Goal: Task Accomplishment & Management: Manage account settings

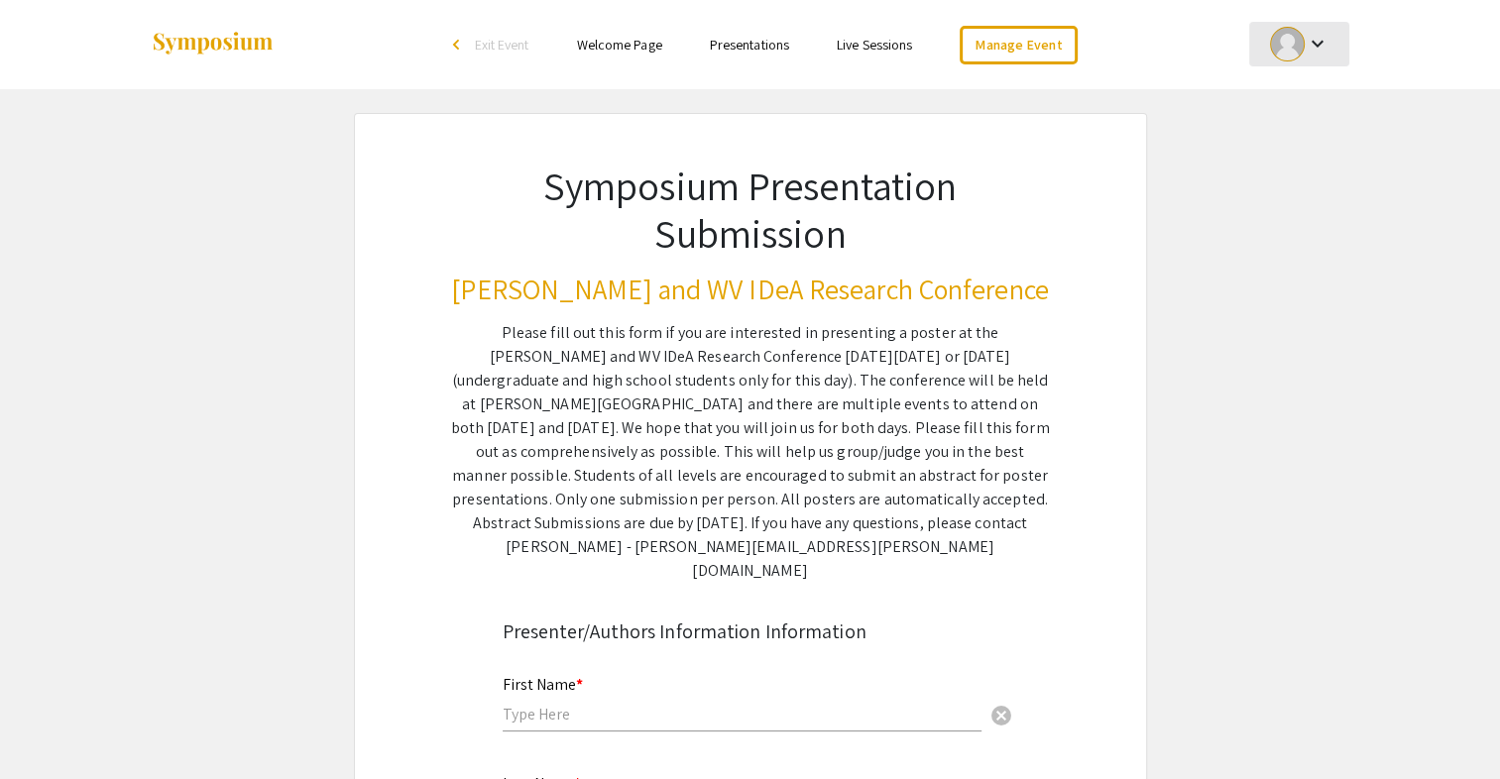
click at [1302, 50] on div at bounding box center [1287, 44] width 35 height 35
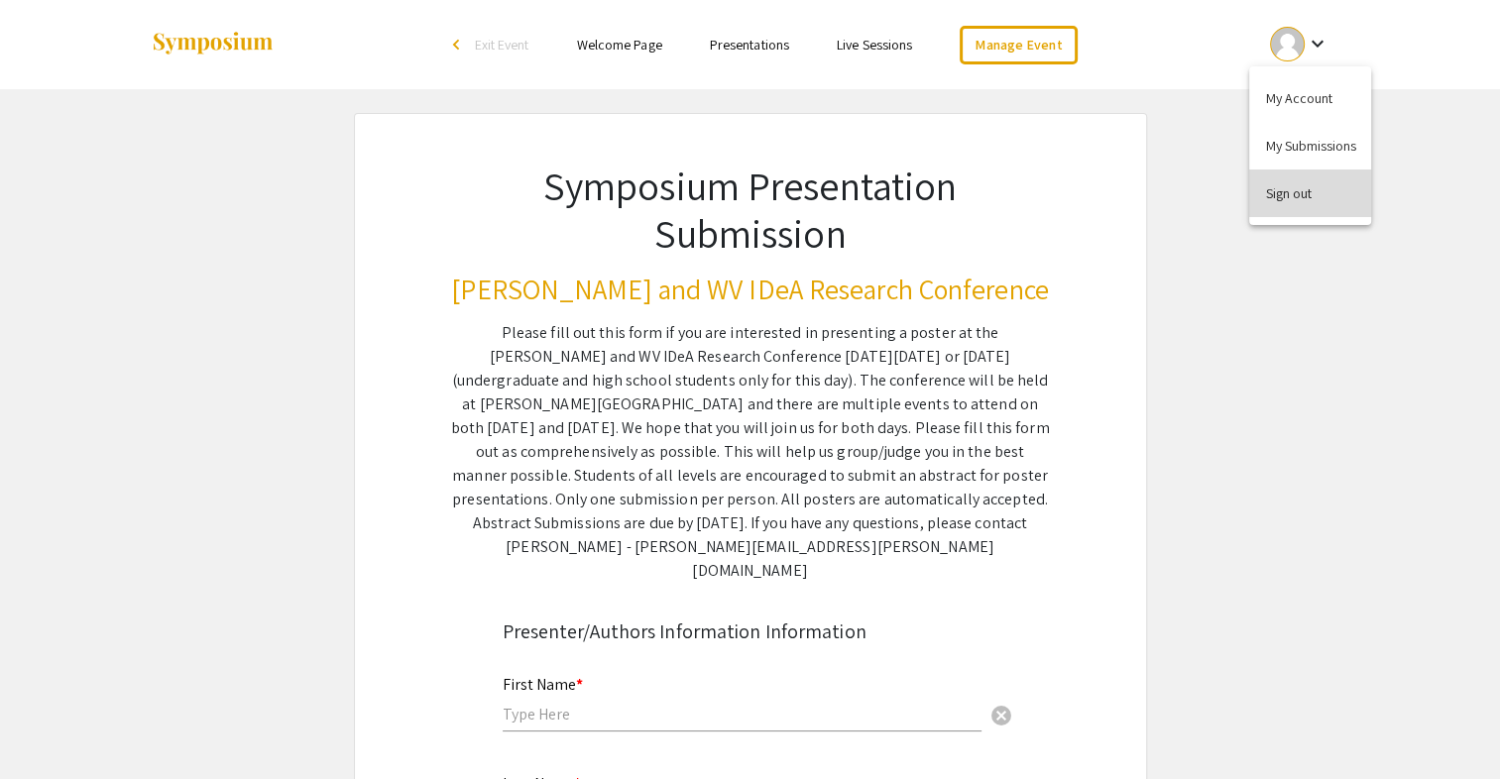
click at [1294, 188] on button "Sign out" at bounding box center [1310, 194] width 122 height 48
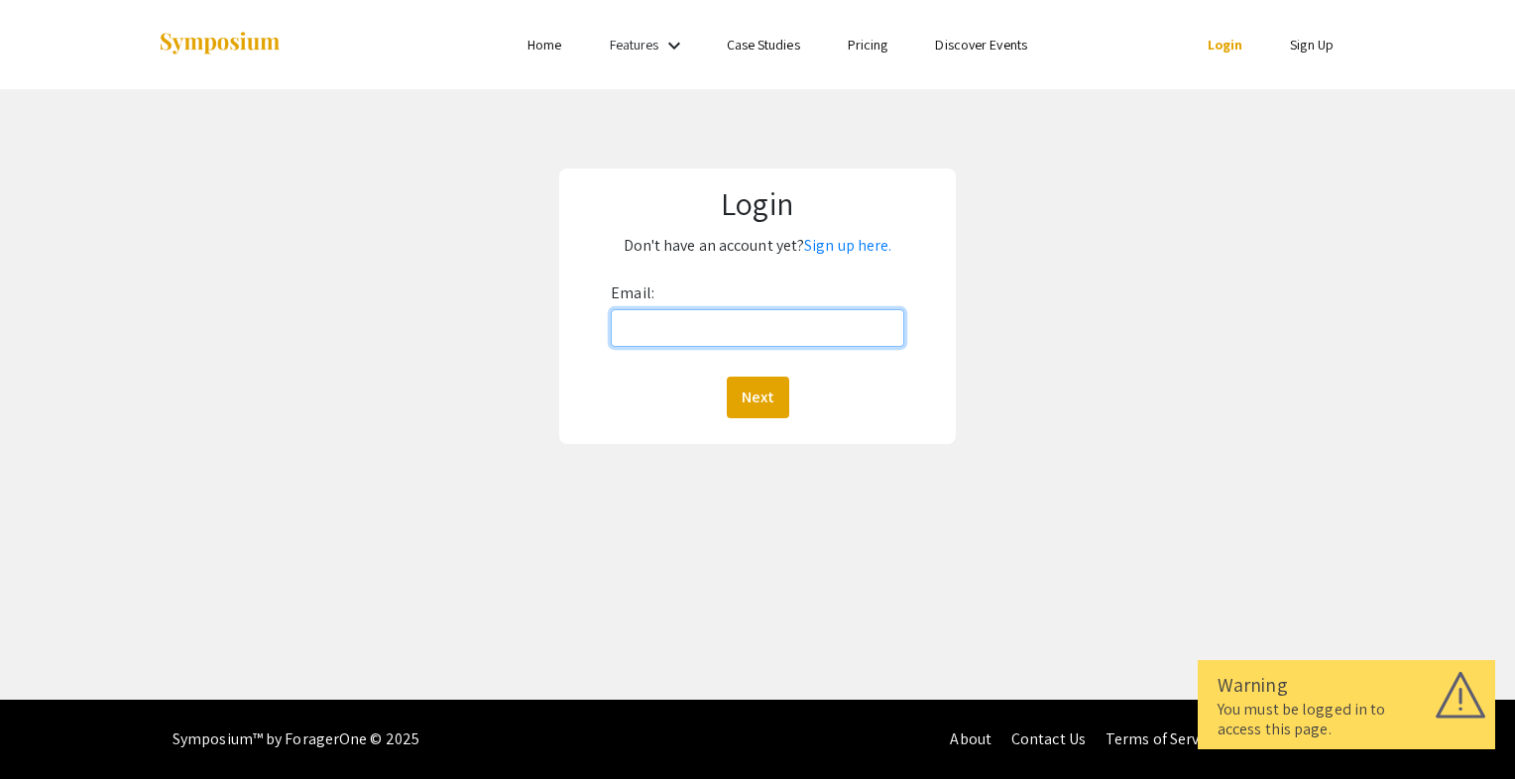
click at [712, 322] on input "Email:" at bounding box center [757, 328] width 293 height 38
type input "[PERSON_NAME][EMAIL_ADDRESS][PERSON_NAME][DOMAIN_NAME]"
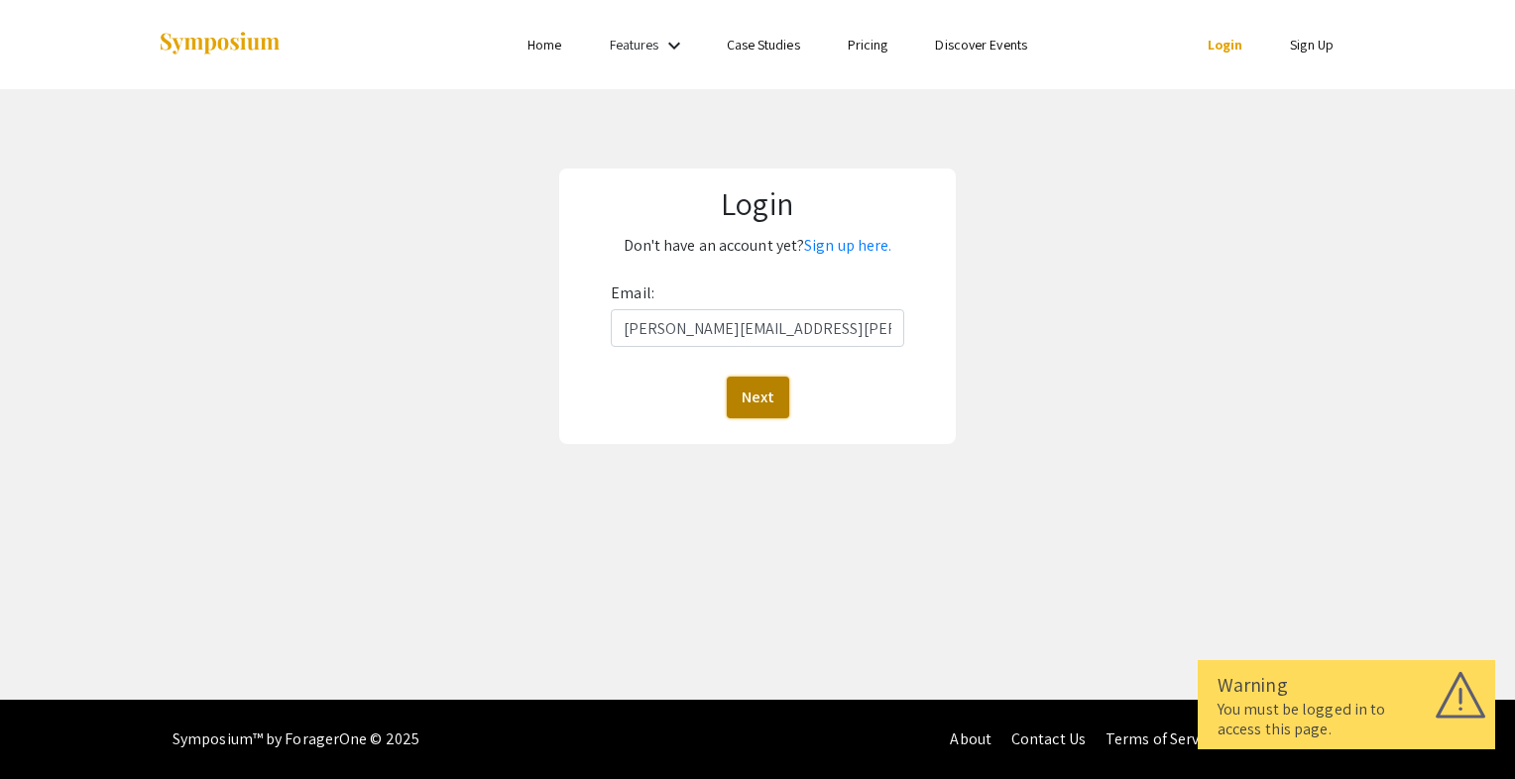
click at [746, 387] on button "Next" at bounding box center [758, 398] width 62 height 42
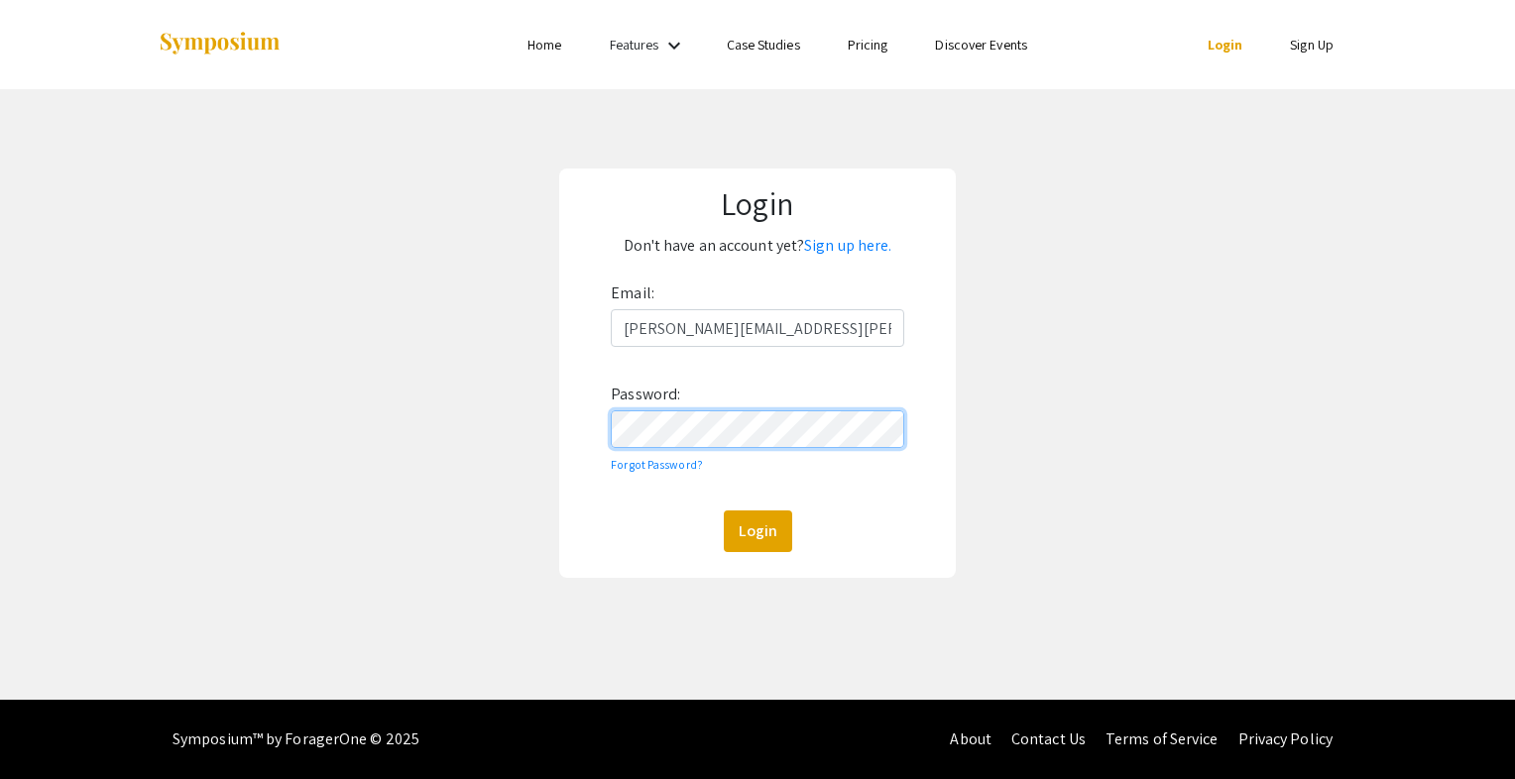
click at [724, 511] on button "Login" at bounding box center [758, 532] width 68 height 42
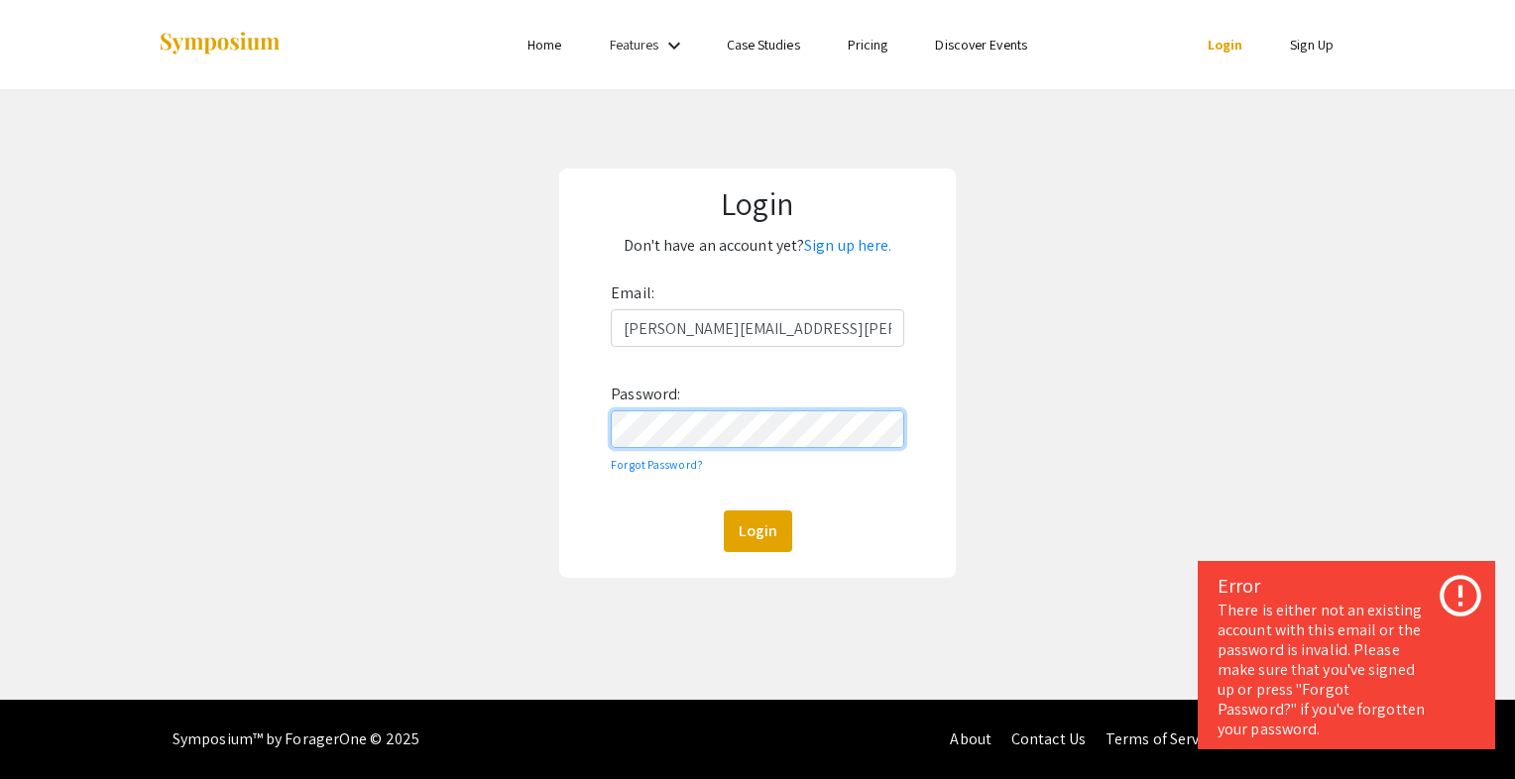
click at [617, 449] on div "Email: [PERSON_NAME][EMAIL_ADDRESS][PERSON_NAME][DOMAIN_NAME] Password: Forgot …" at bounding box center [757, 415] width 293 height 275
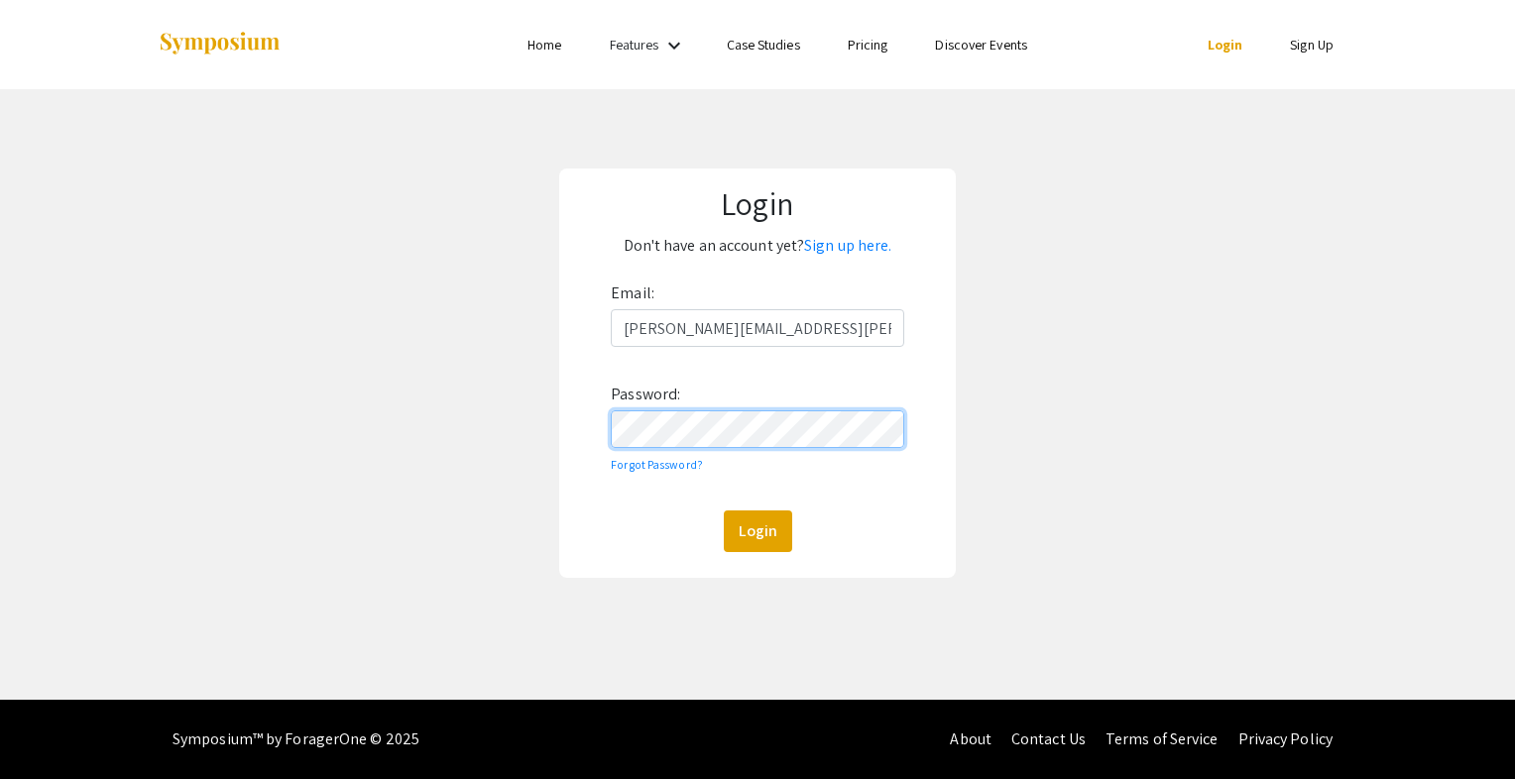
click at [724, 511] on button "Login" at bounding box center [758, 532] width 68 height 42
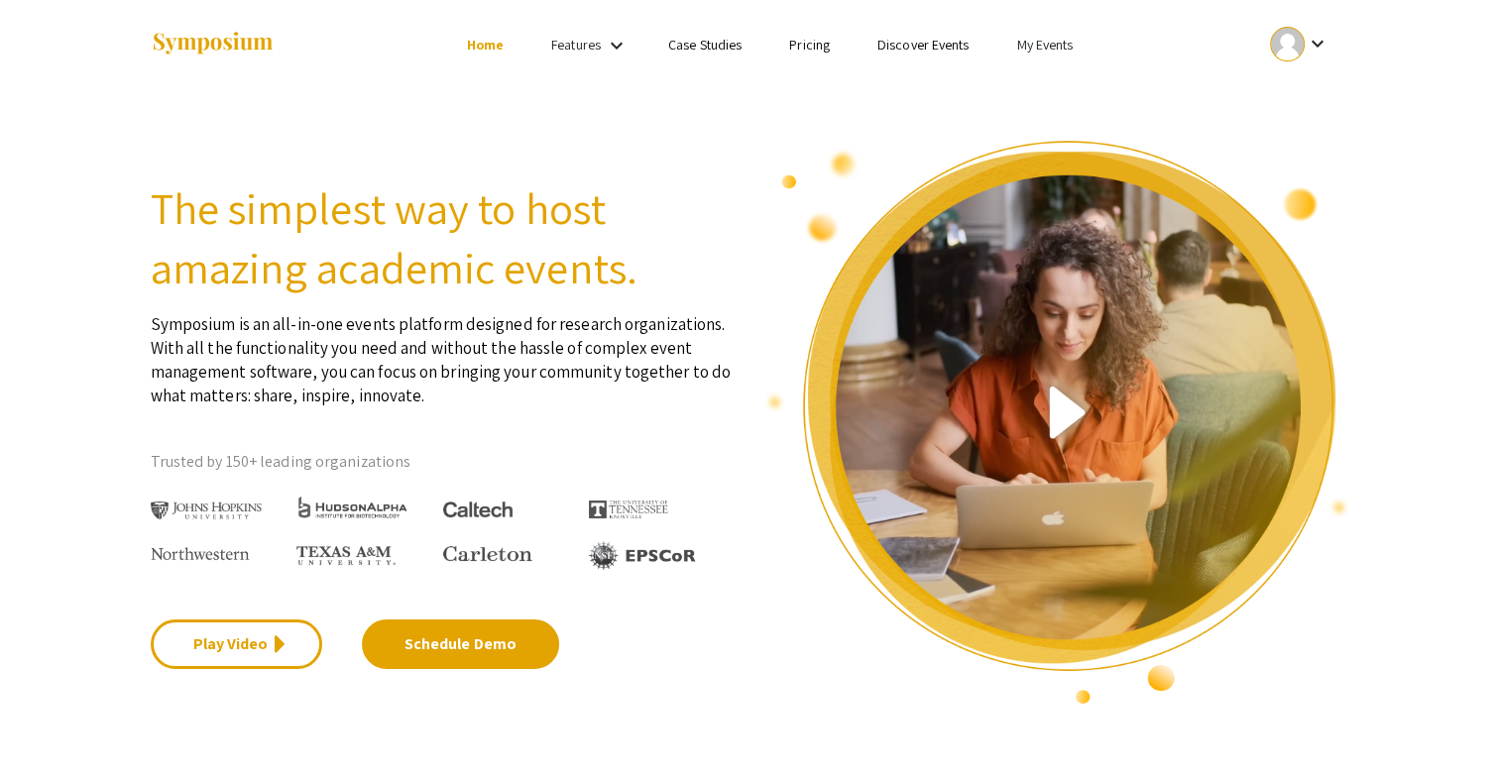
click at [1036, 50] on link "My Events" at bounding box center [1044, 45] width 57 height 18
click at [1044, 36] on div at bounding box center [750, 389] width 1500 height 779
click at [1046, 41] on link "My Events" at bounding box center [1044, 45] width 57 height 18
click at [1055, 81] on button "Events I've organized" at bounding box center [1076, 88] width 170 height 48
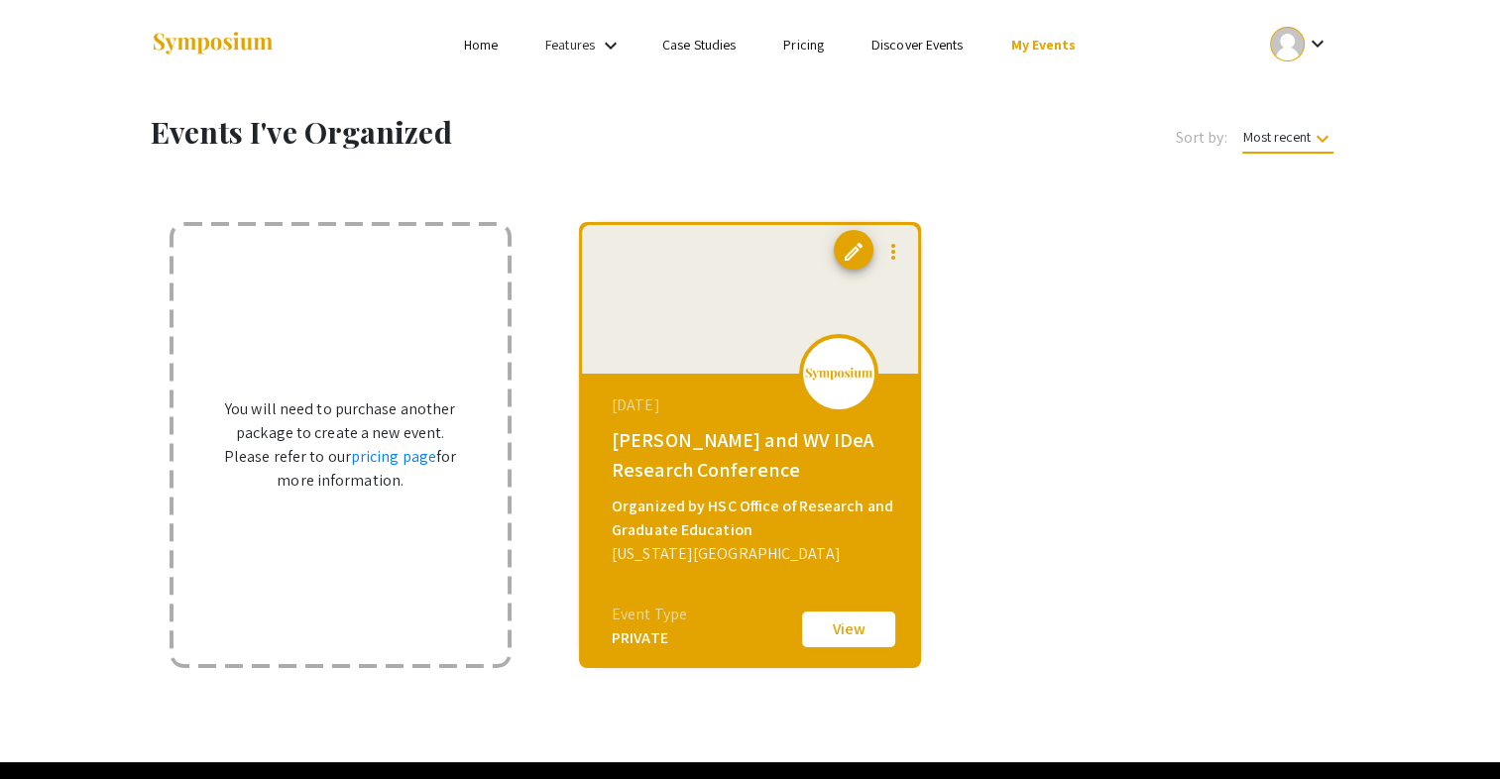
click at [831, 635] on button "View" at bounding box center [848, 630] width 99 height 42
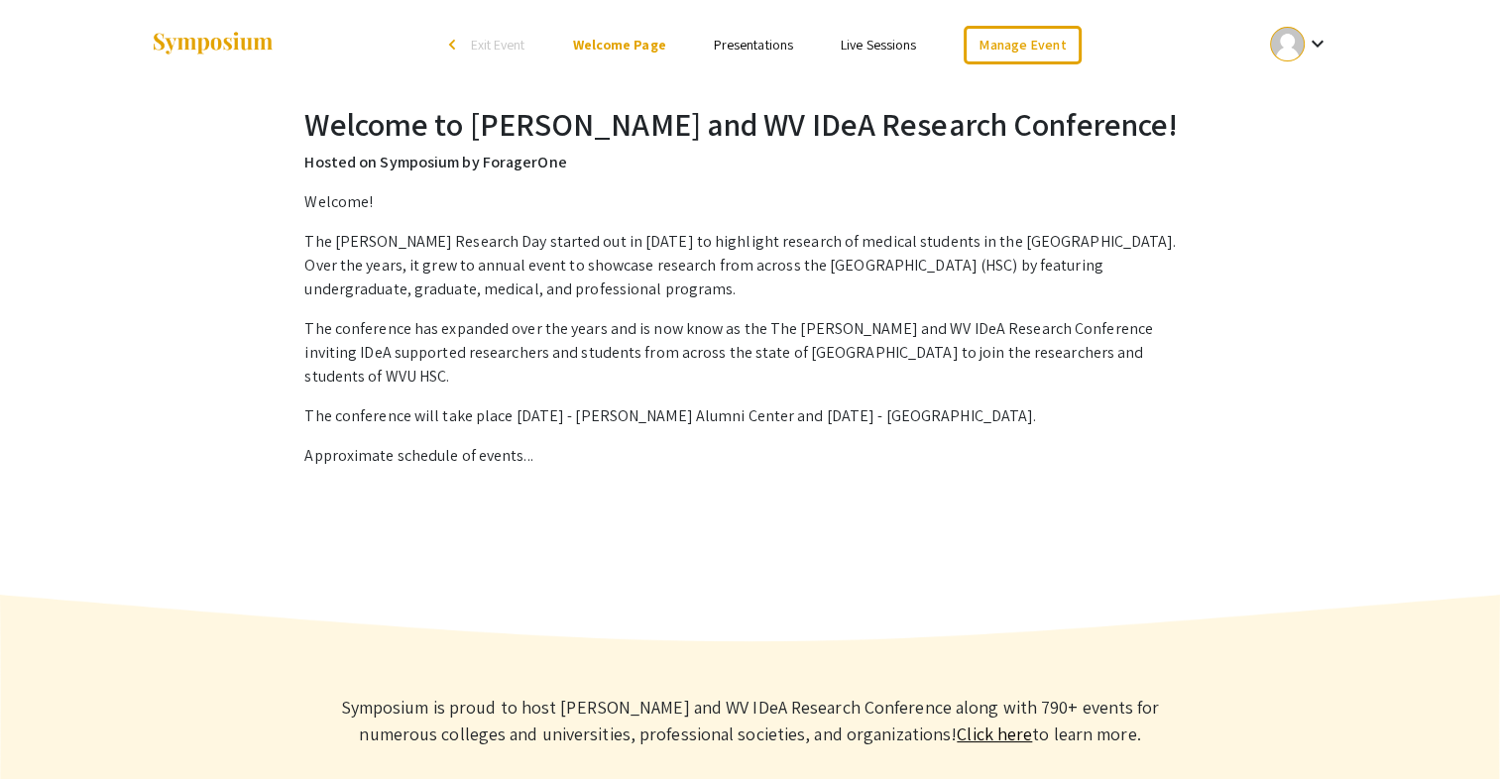
click at [735, 54] on link "Presentations" at bounding box center [753, 45] width 79 height 18
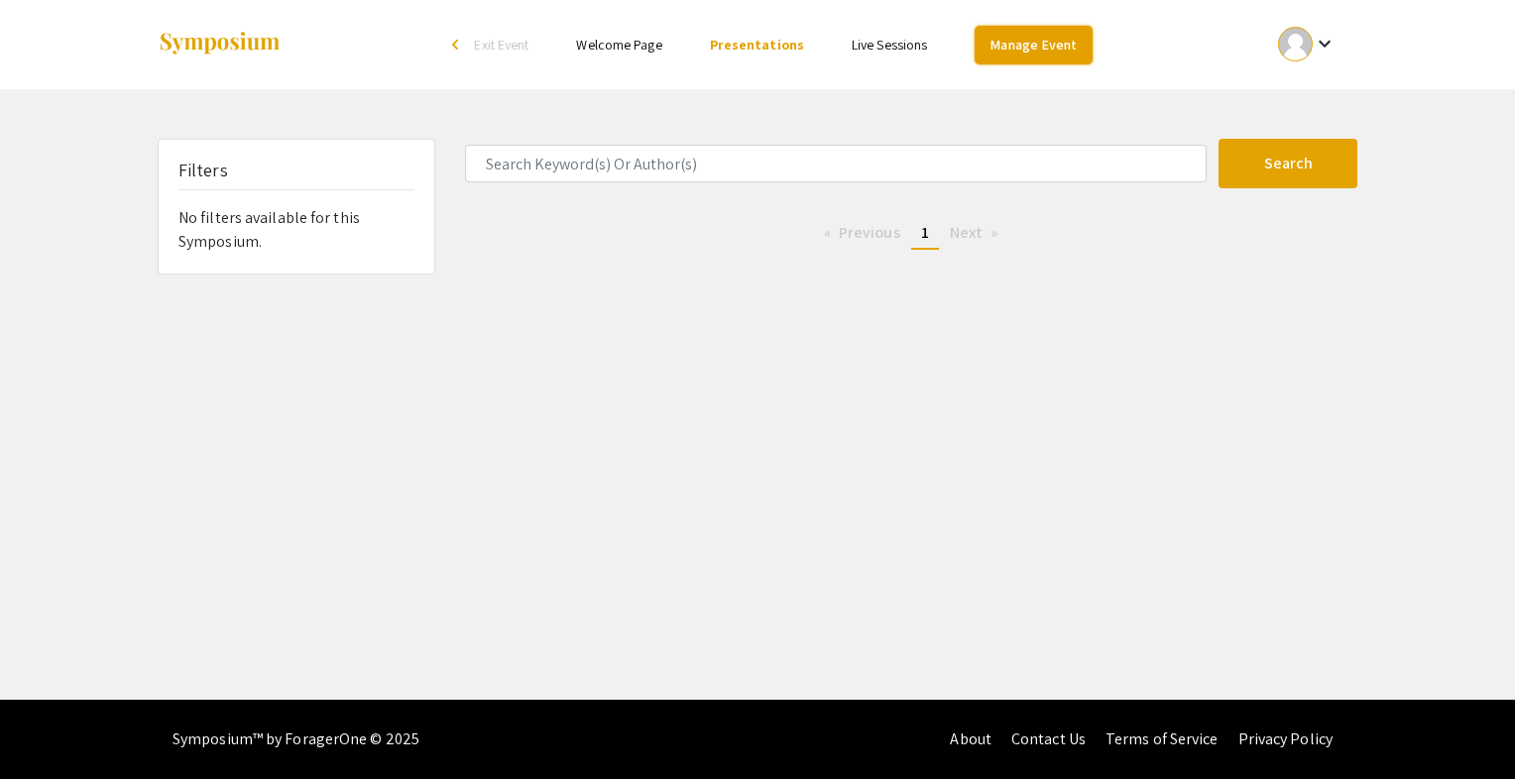
click at [1035, 31] on link "Manage Event" at bounding box center [1033, 45] width 117 height 39
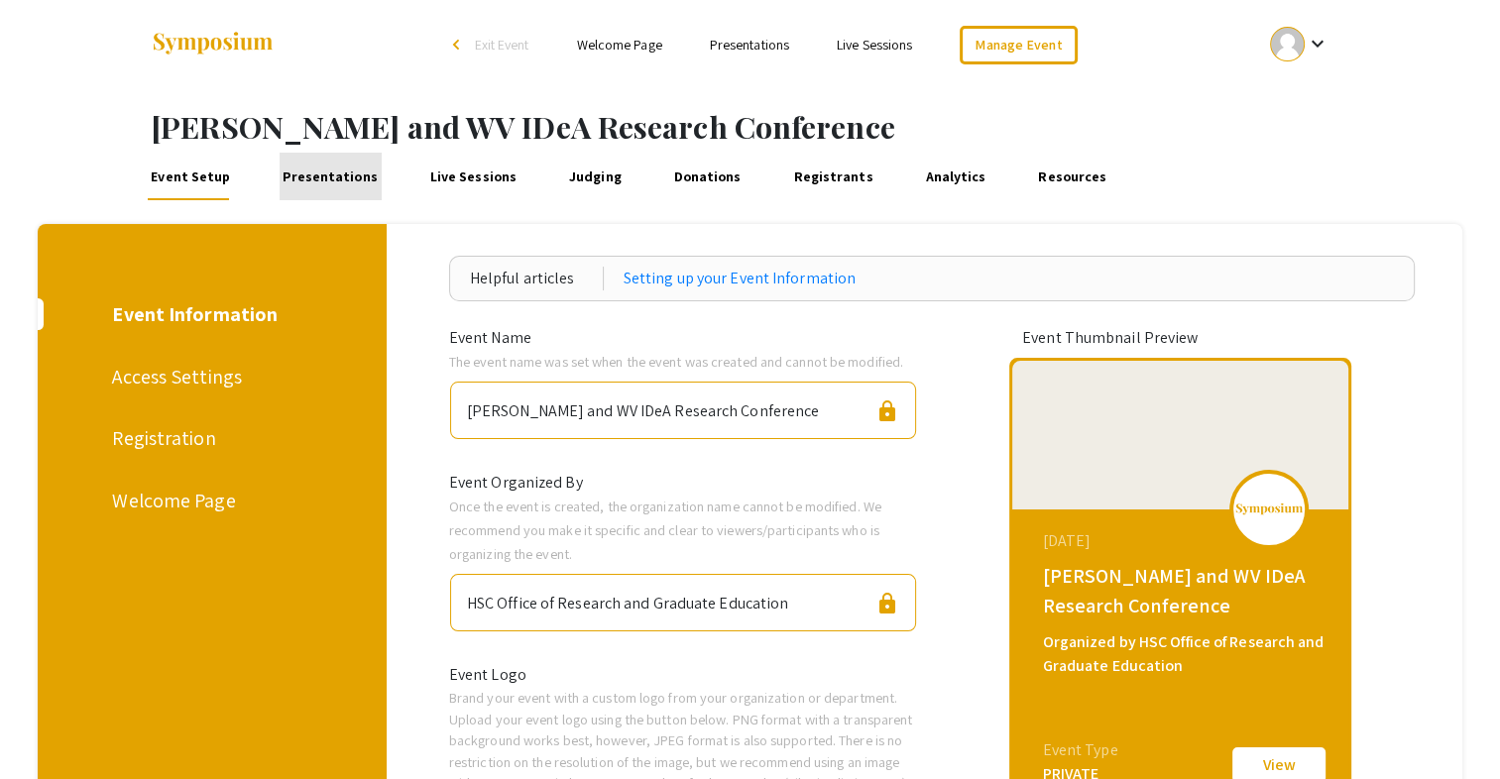
click at [340, 176] on link "Presentations" at bounding box center [331, 177] width 102 height 48
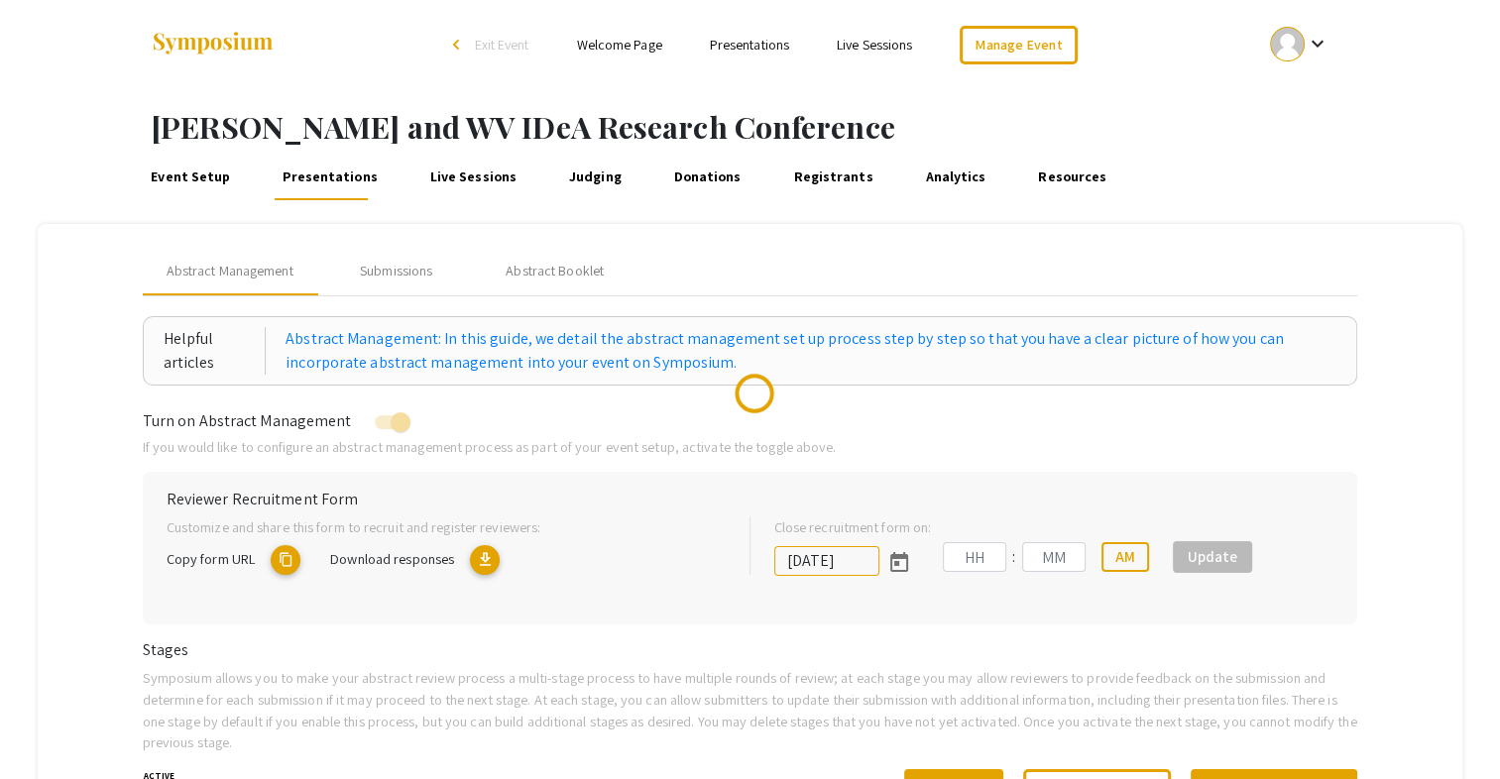
type input "[DATE]"
type input "09"
type input "50"
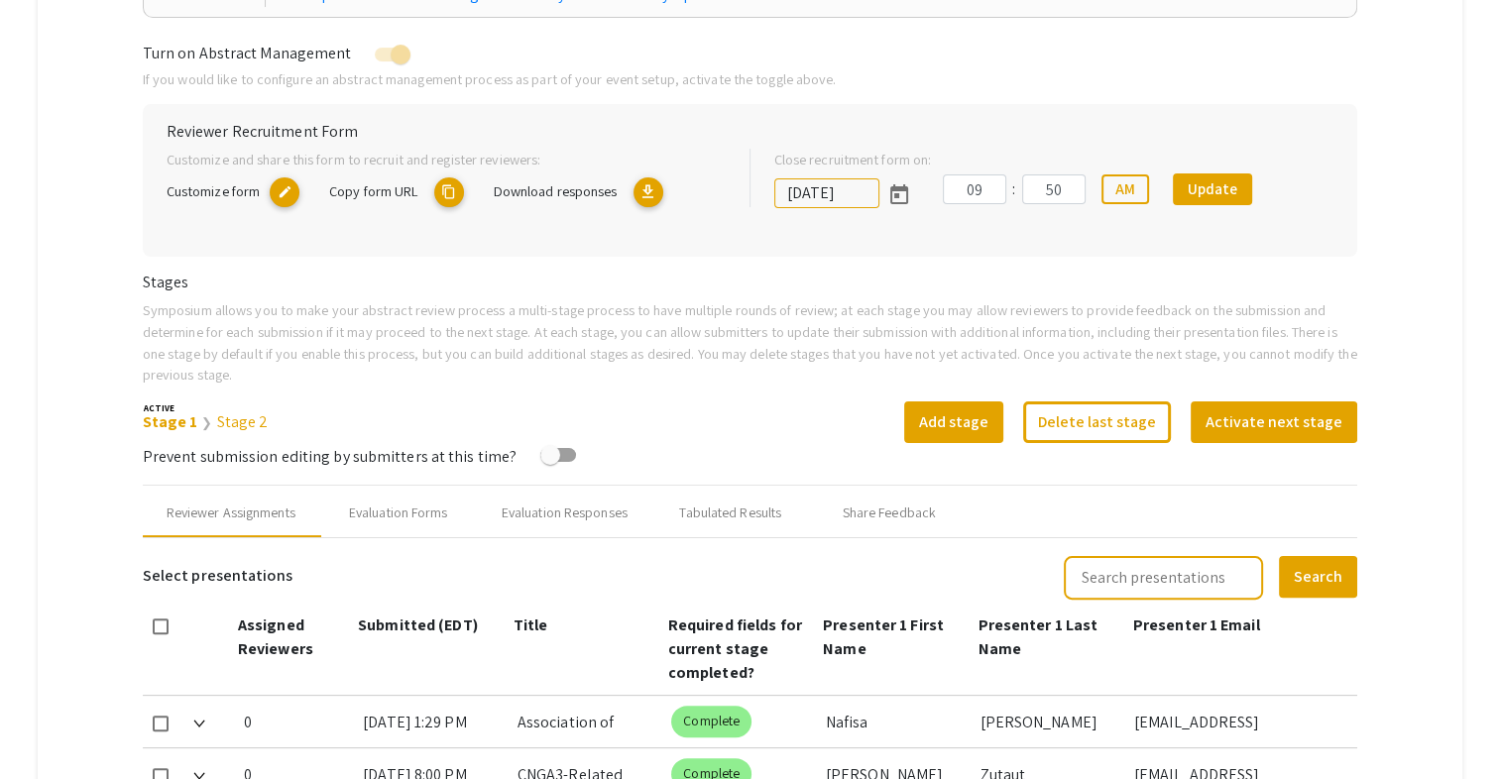
scroll to position [355, 0]
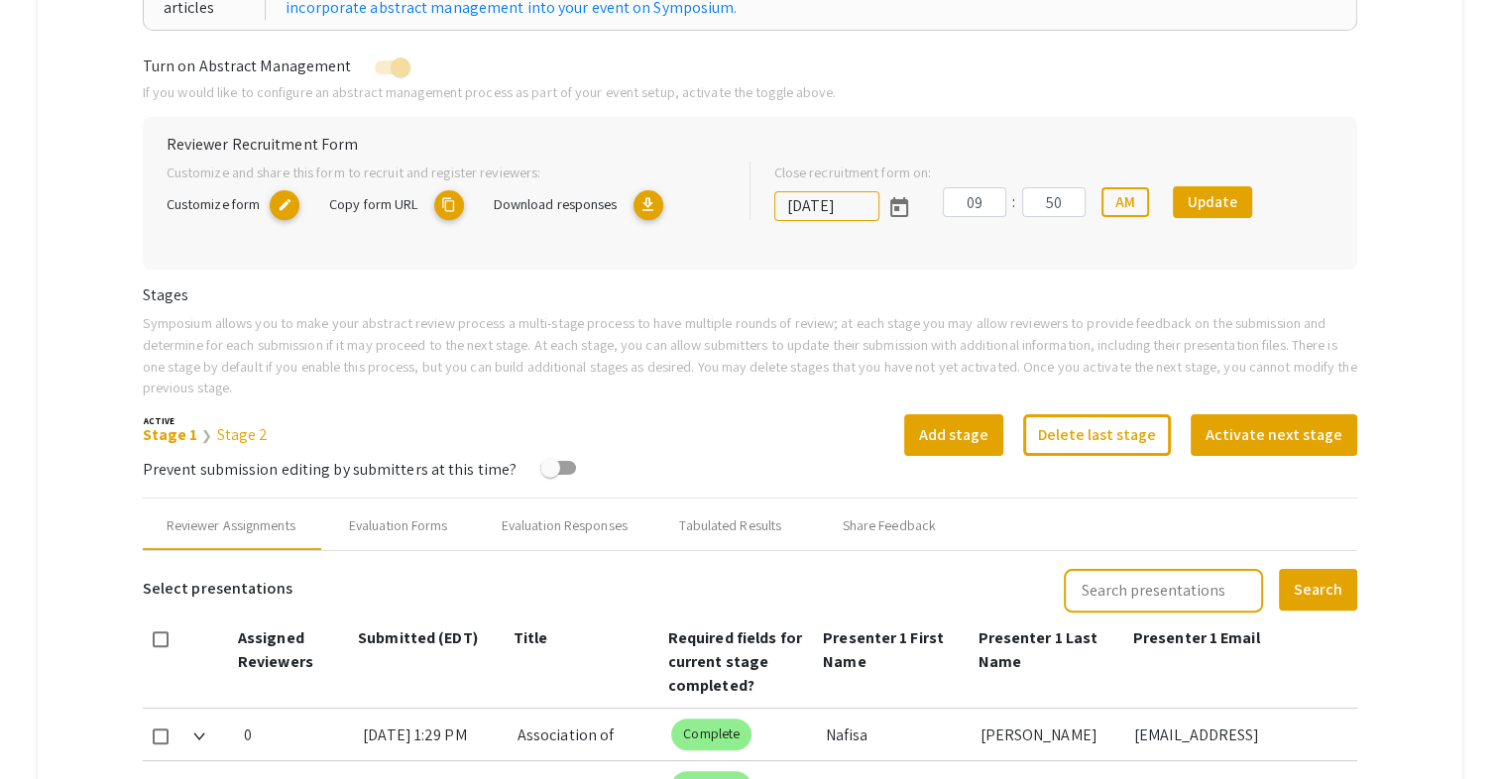
click at [447, 202] on mat-icon "content_copy" at bounding box center [449, 205] width 30 height 30
click at [448, 194] on mat-icon "content_copy" at bounding box center [449, 205] width 30 height 30
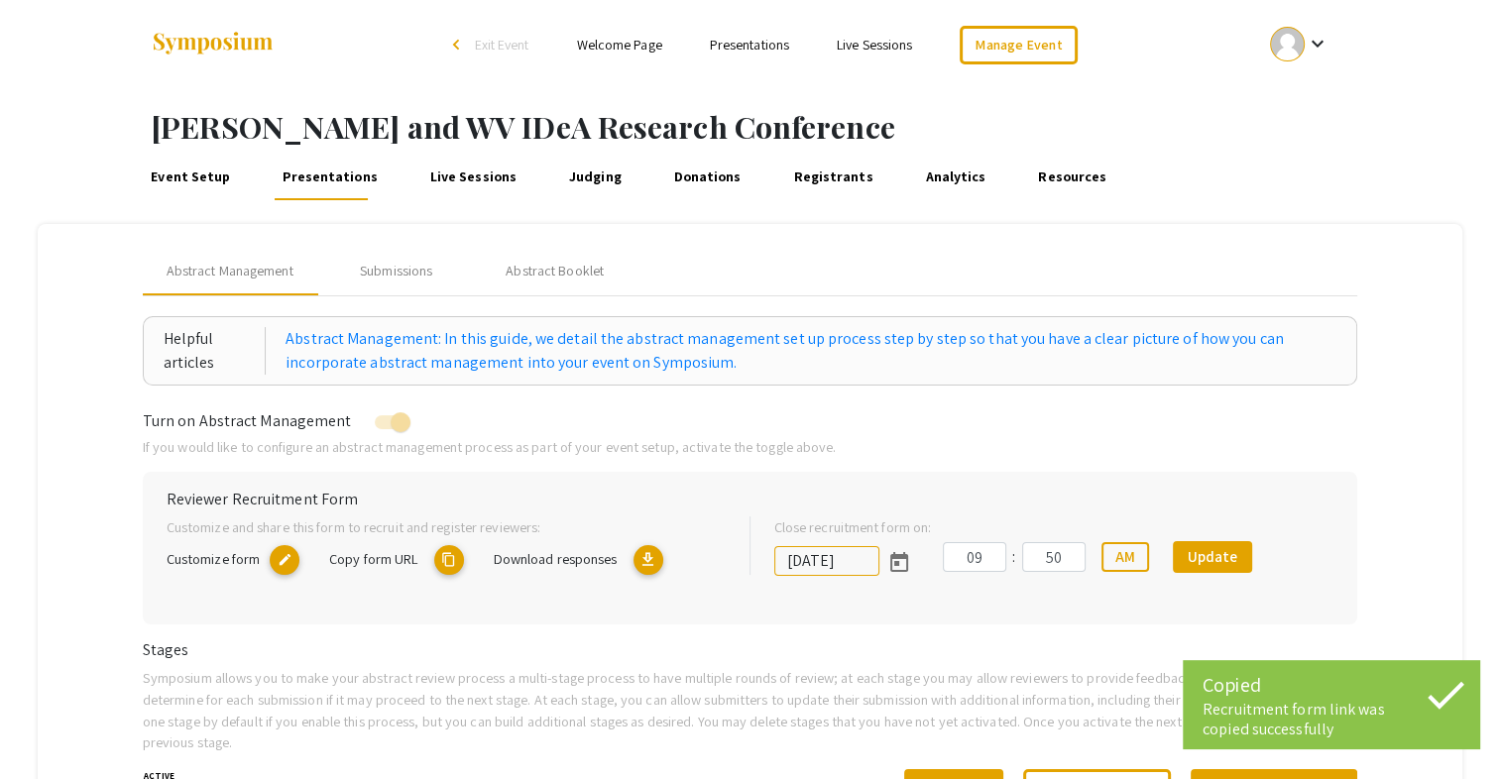
scroll to position [0, 0]
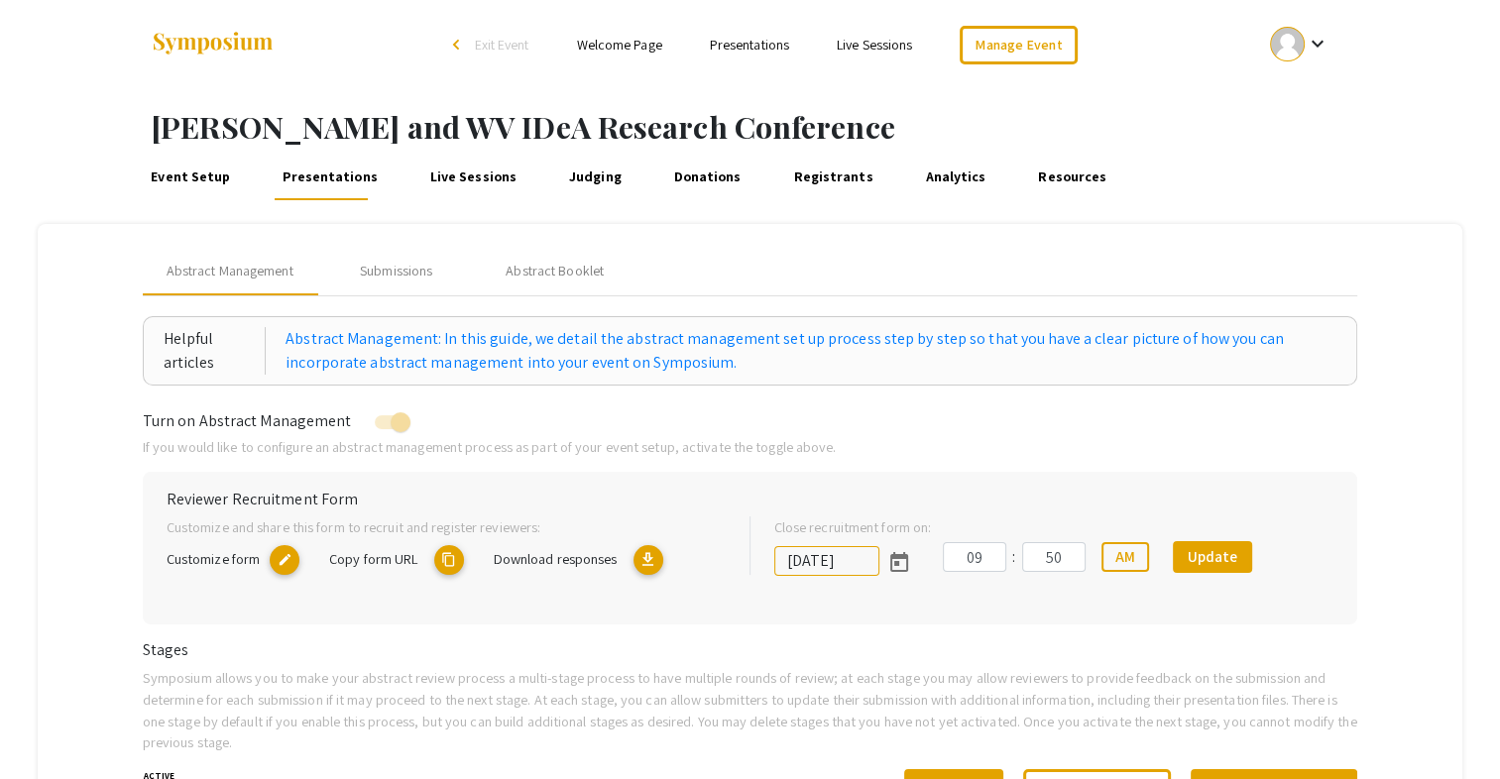
click at [365, 564] on span "Copy form URL" at bounding box center [373, 558] width 88 height 19
click at [575, 180] on link "Judging" at bounding box center [594, 177] width 59 height 48
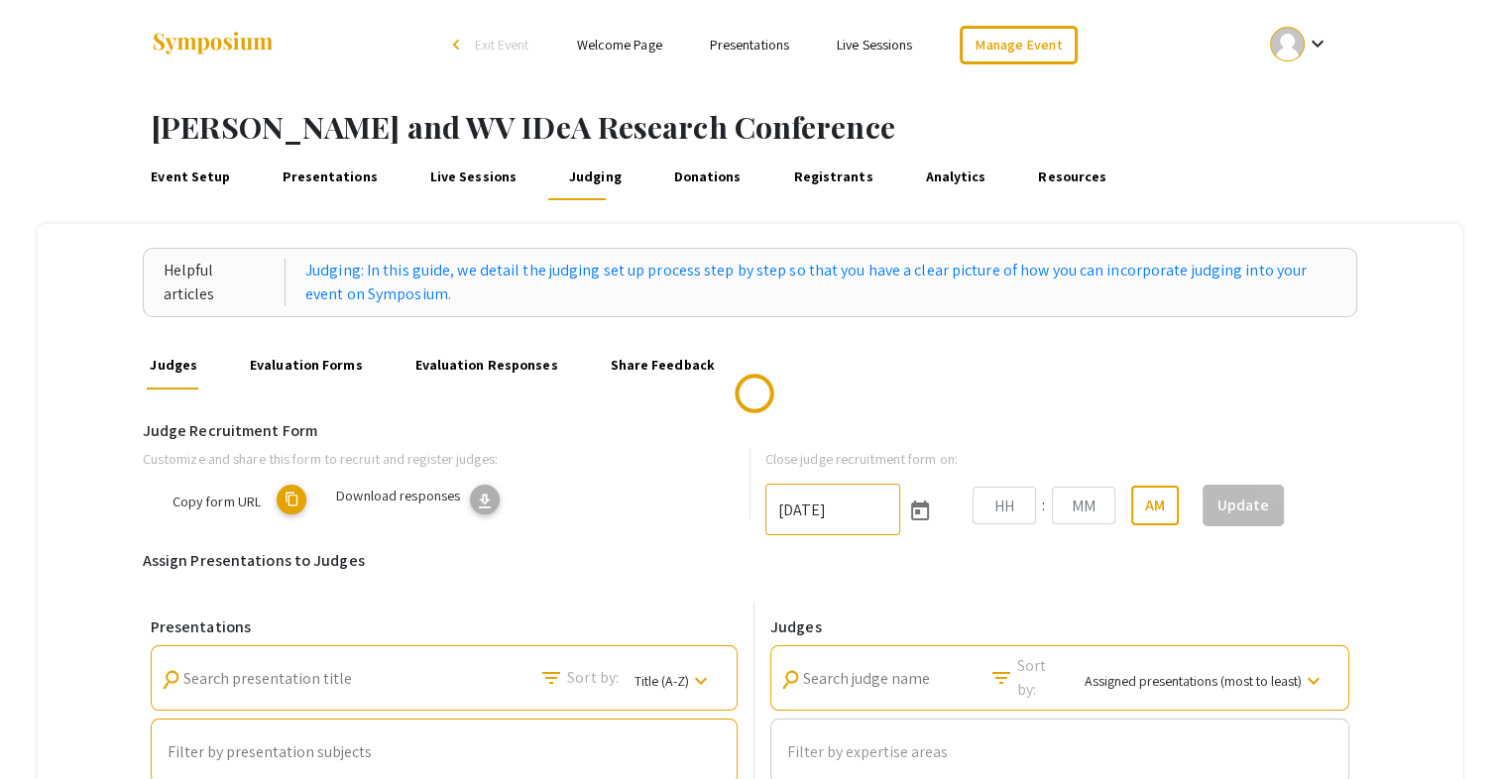
type input "[DATE]"
type input "11"
type input "59"
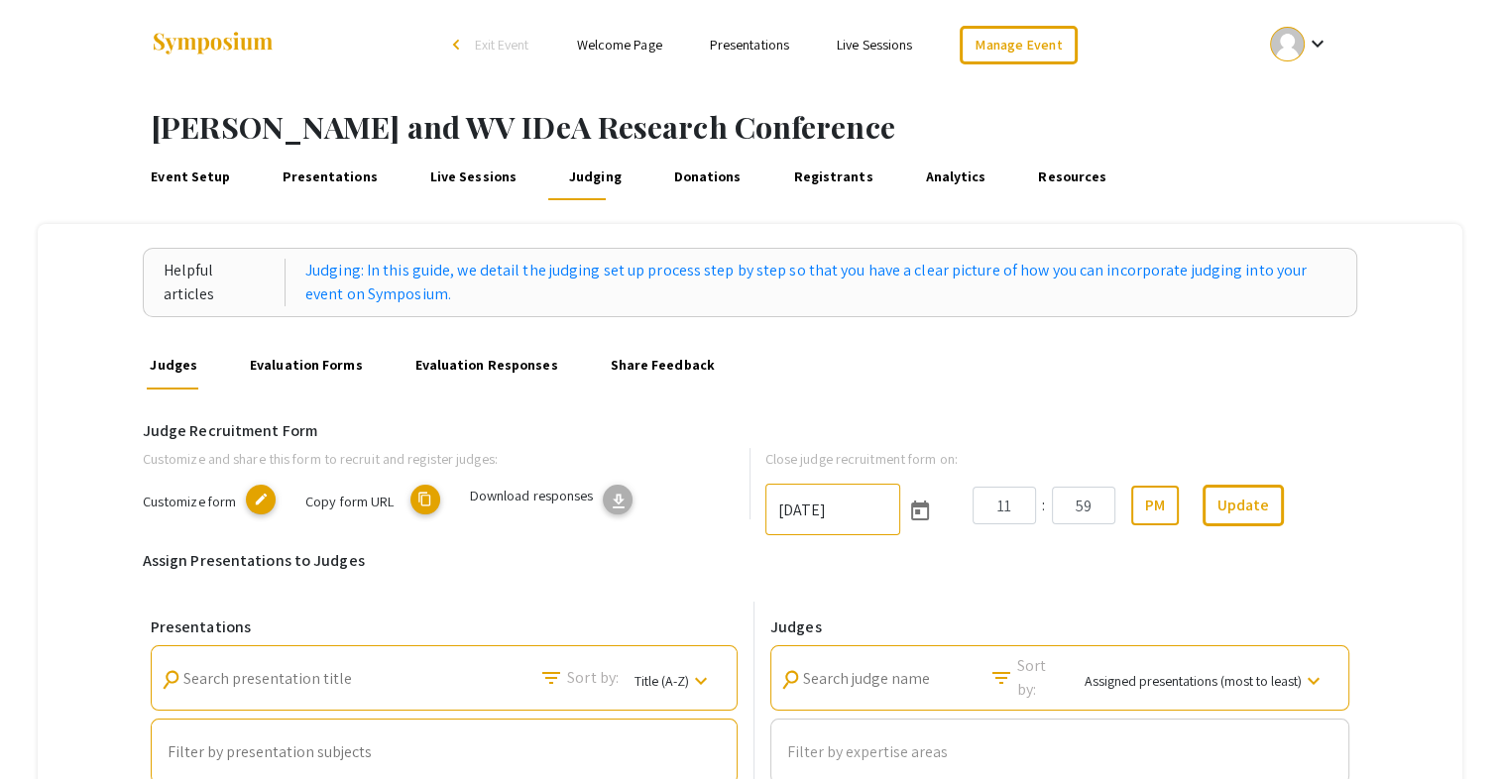
click at [454, 180] on link "Live Sessions" at bounding box center [473, 177] width 94 height 48
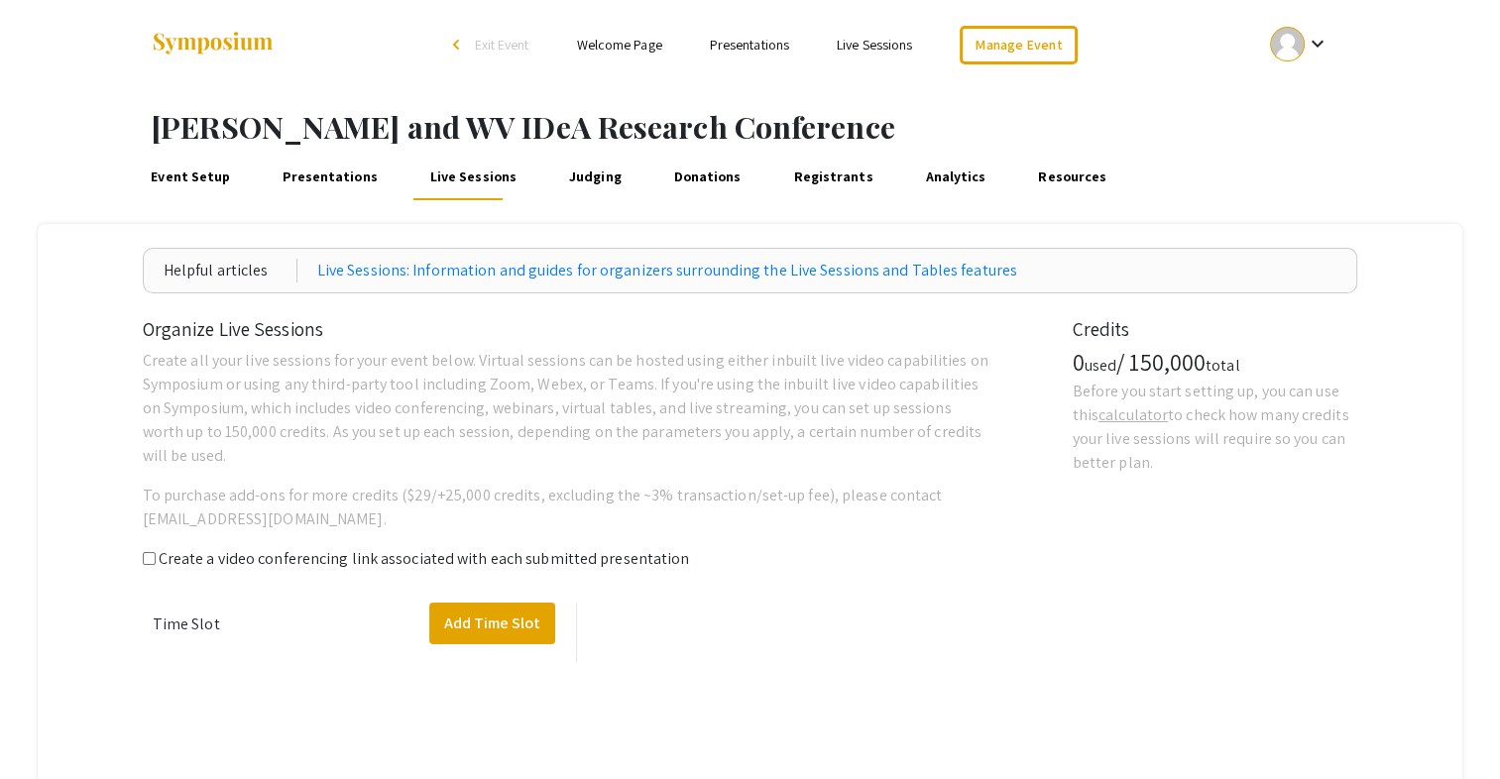
click at [318, 176] on link "Presentations" at bounding box center [331, 177] width 102 height 48
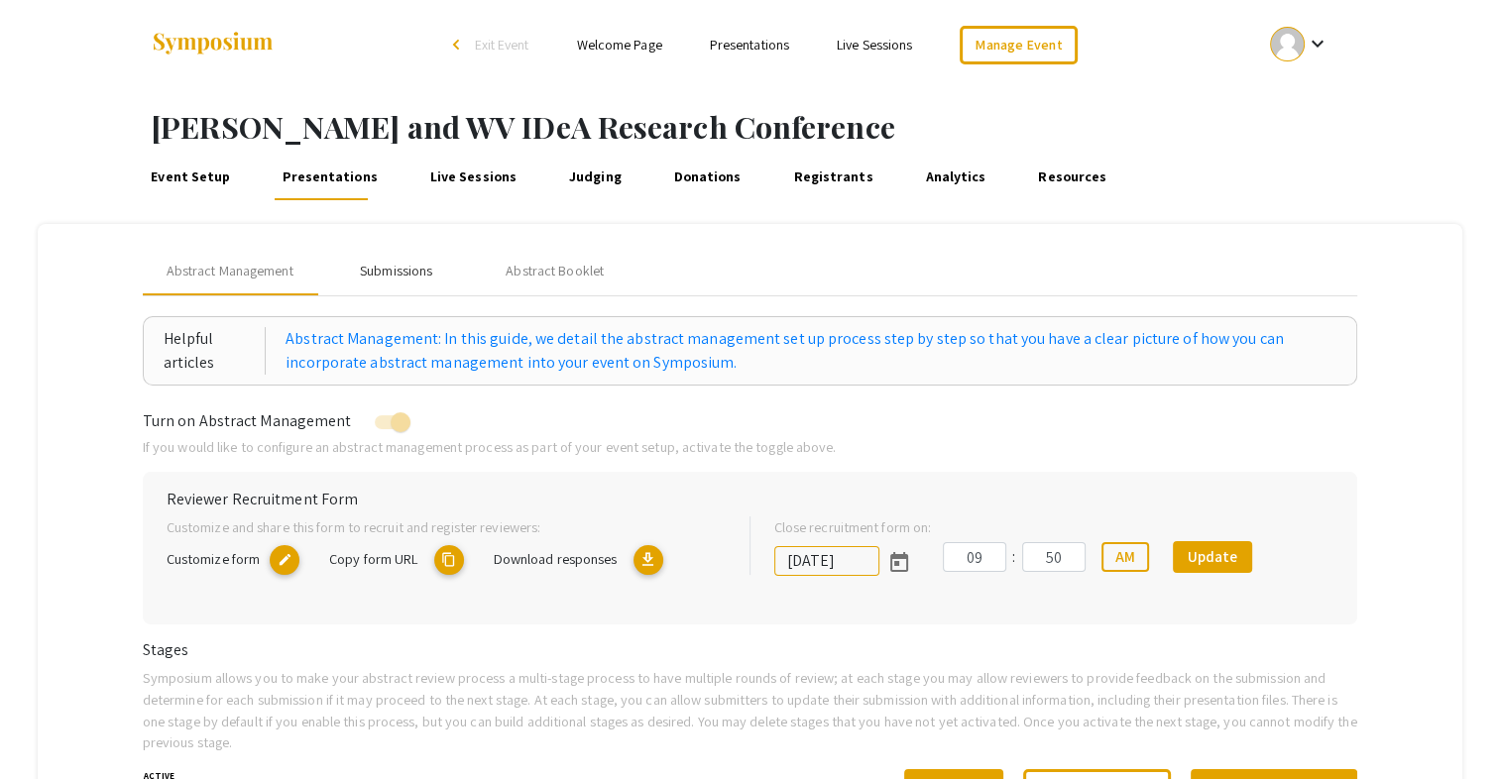
click at [395, 280] on div "Submissions" at bounding box center [396, 271] width 72 height 21
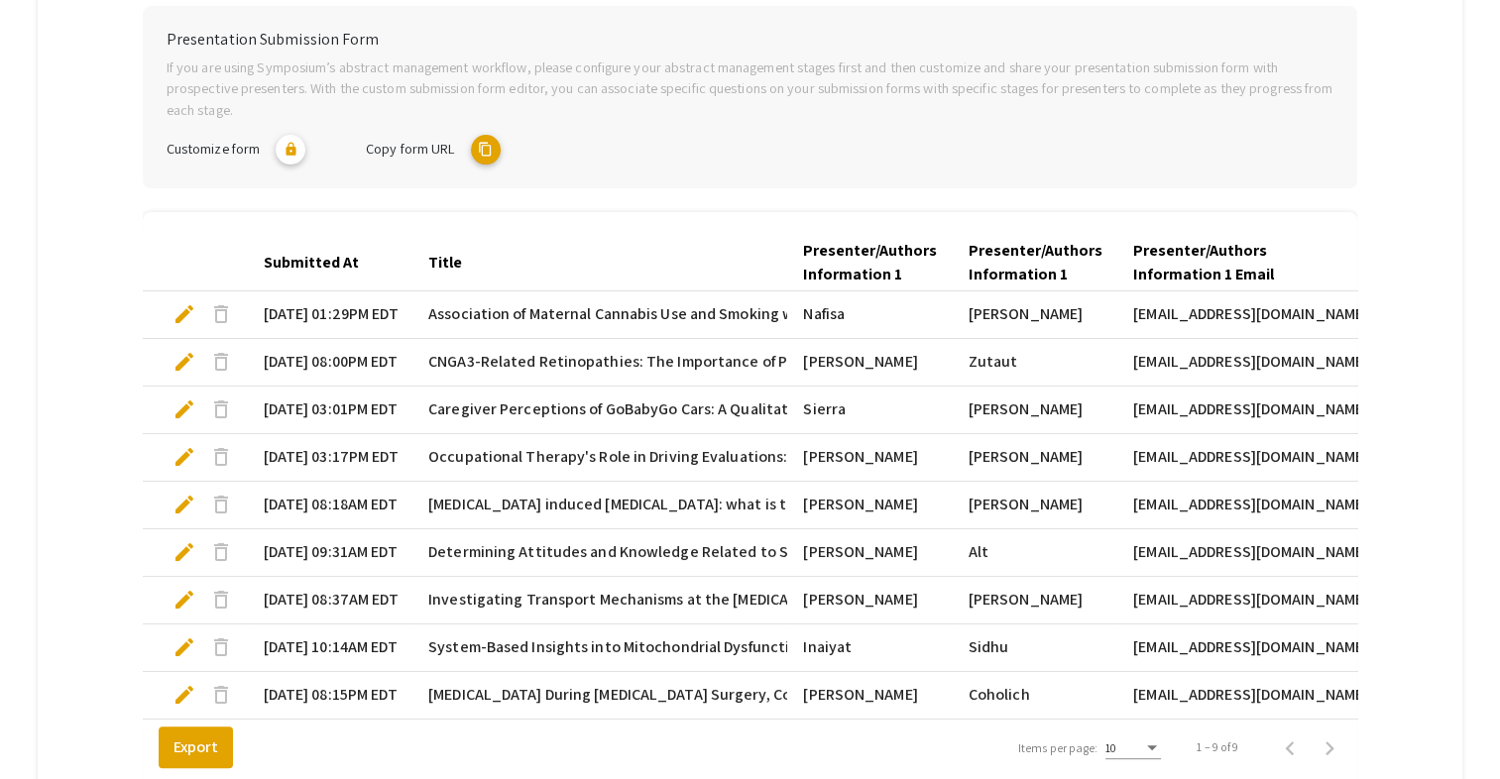
scroll to position [183, 0]
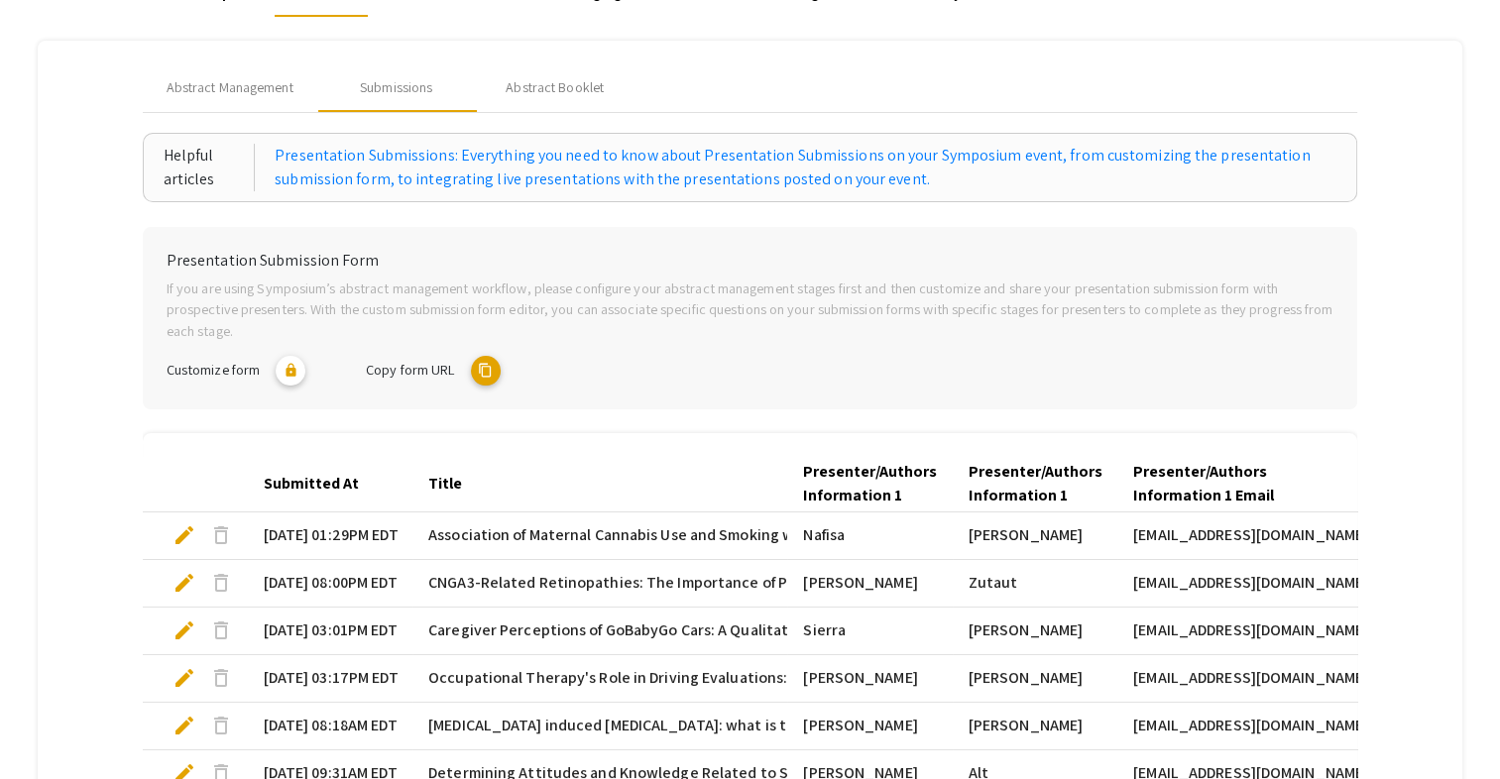
click at [488, 368] on mat-icon "content_copy" at bounding box center [486, 371] width 30 height 30
type textarea "[DOMAIN_NAME][URL][PERSON_NAME]"
